Goal: Entertainment & Leisure: Browse casually

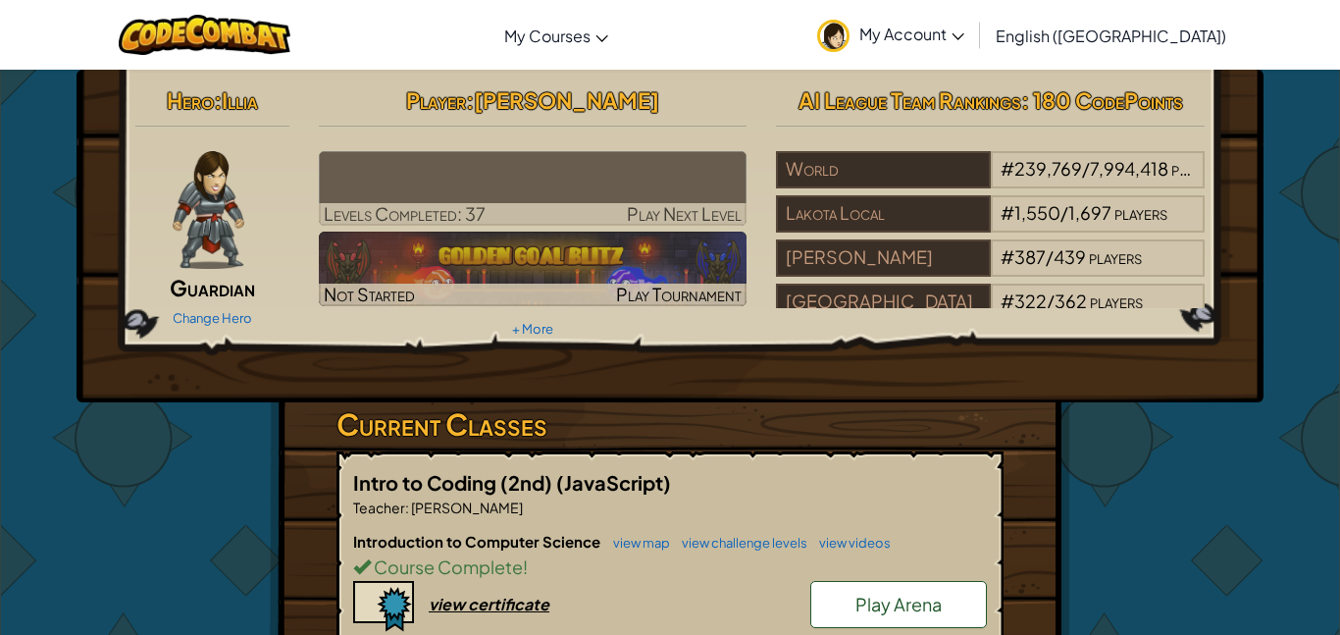
click at [865, 601] on span "Play Arena" at bounding box center [898, 604] width 86 height 23
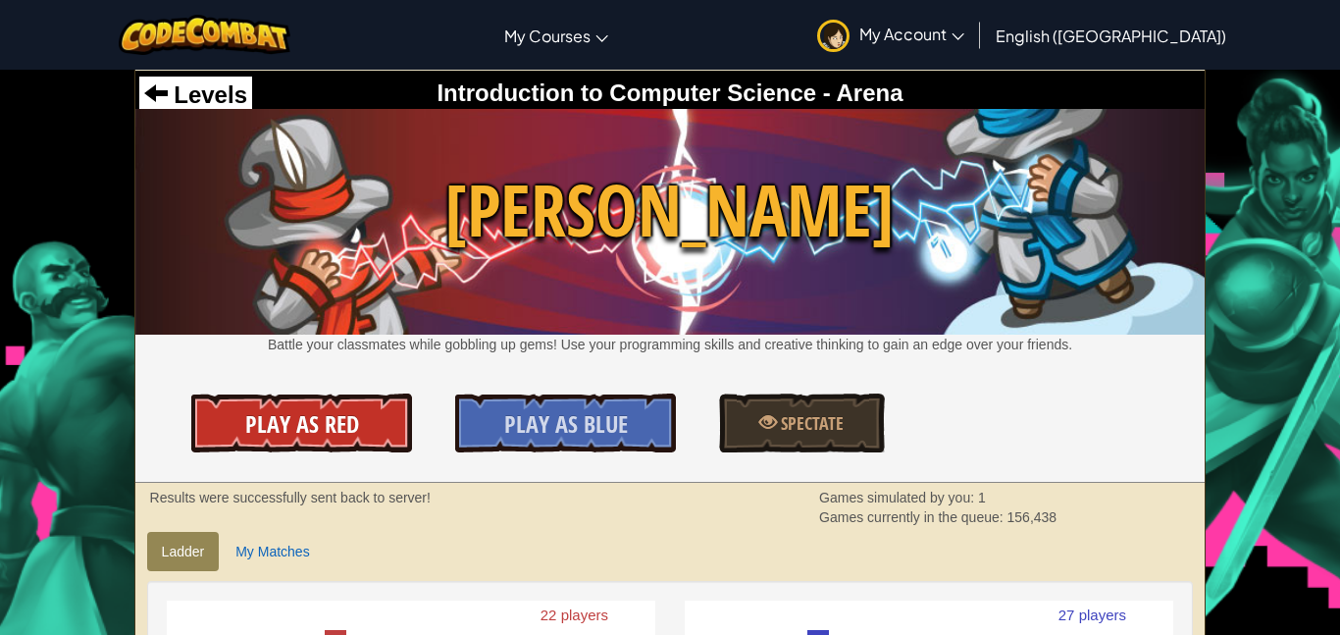
click at [341, 409] on span "Play As Red" at bounding box center [302, 423] width 114 height 31
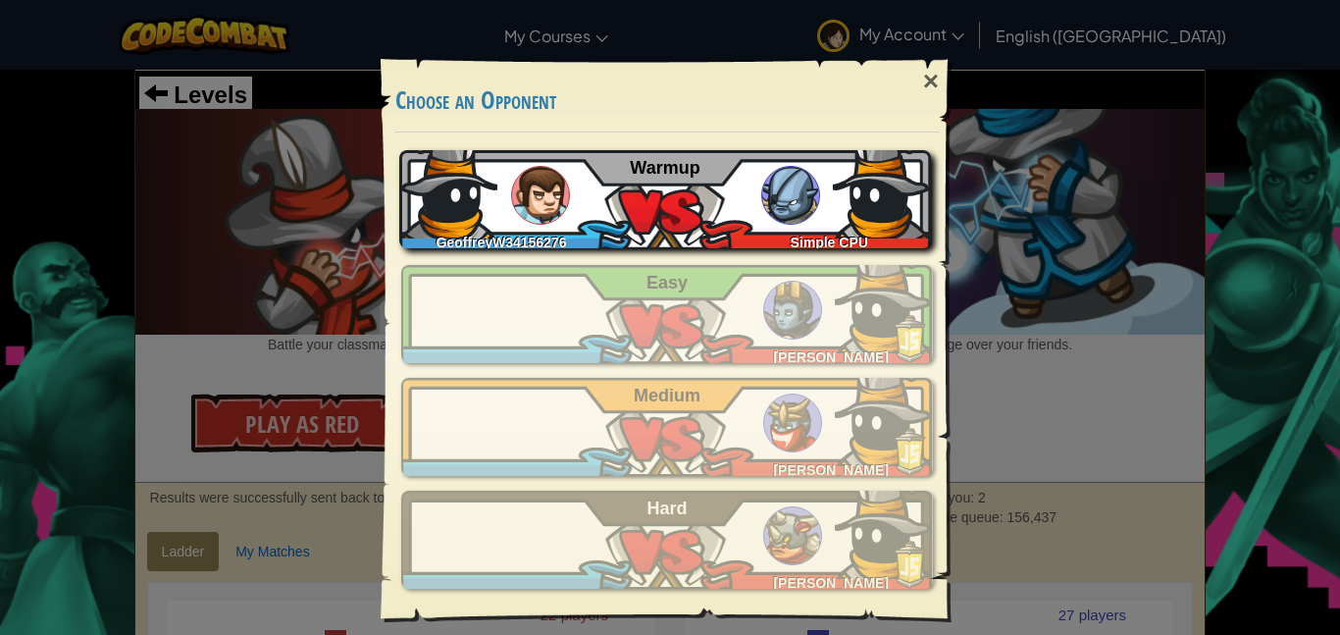
click at [601, 211] on div "GeoffreyW34156276 Simple CPU Warmup" at bounding box center [665, 199] width 532 height 98
